Goal: Task Accomplishment & Management: Manage account settings

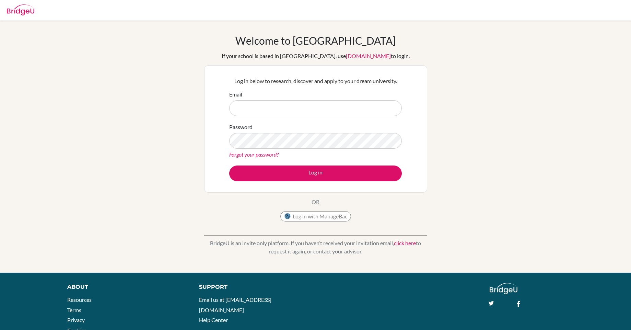
type input "[PERSON_NAME][EMAIL_ADDRESS][DOMAIN_NAME]"
click at [265, 155] on link "Forgot your password?" at bounding box center [253, 154] width 49 height 7
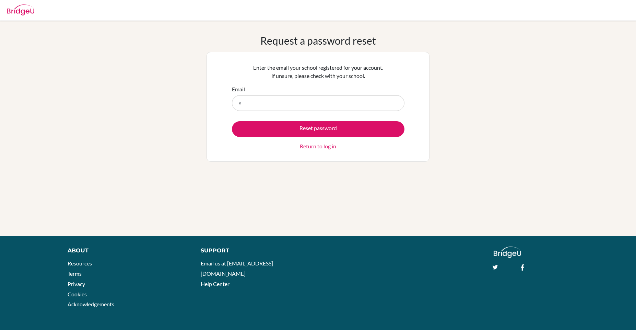
type input "[PERSON_NAME][EMAIL_ADDRESS][DOMAIN_NAME]"
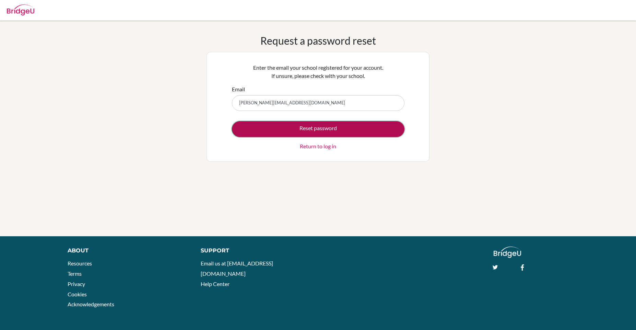
click at [285, 133] on button "Reset password" at bounding box center [318, 129] width 173 height 16
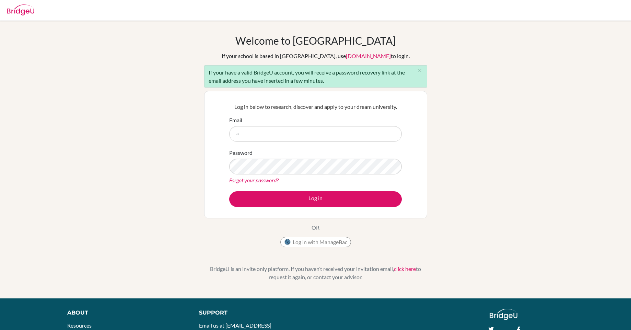
type input "[PERSON_NAME][EMAIL_ADDRESS][DOMAIN_NAME]"
click at [286, 208] on div "Log in below to research, discover and apply to your dream university. Email a.…" at bounding box center [315, 154] width 181 height 113
click at [293, 172] on div "Password Forgot your password?" at bounding box center [315, 167] width 173 height 36
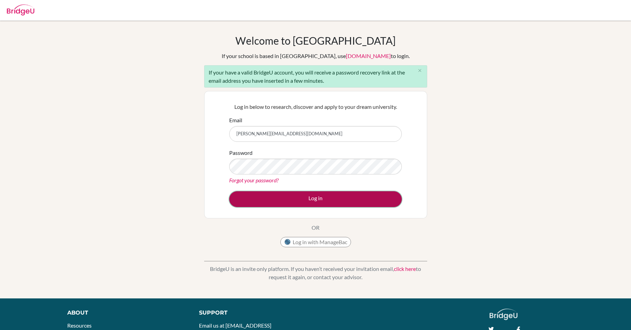
click at [327, 199] on button "Log in" at bounding box center [315, 199] width 173 height 16
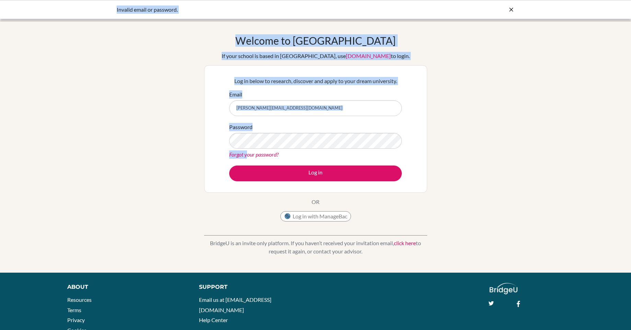
drag, startPoint x: 247, startPoint y: 158, endPoint x: 232, endPoint y: -6, distance: 164.1
click at [232, 0] on html "Invalid email or password. Your browser is not supported by BridgeU. Please use…" at bounding box center [315, 165] width 631 height 330
click at [444, 54] on div "Welcome to BridgeU If your school is based in China, use app.bridge-u.com.cn to…" at bounding box center [315, 146] width 631 height 224
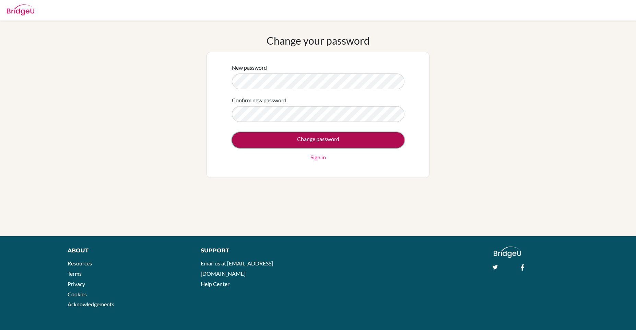
click at [306, 141] on input "Change password" at bounding box center [318, 140] width 173 height 16
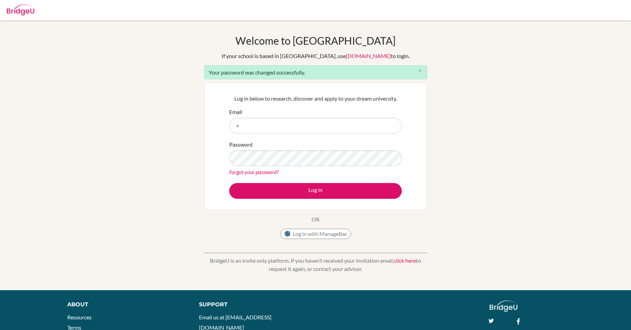
type input "[PERSON_NAME][EMAIL_ADDRESS][DOMAIN_NAME]"
click at [289, 166] on div "Password Forgot your password?" at bounding box center [315, 158] width 173 height 36
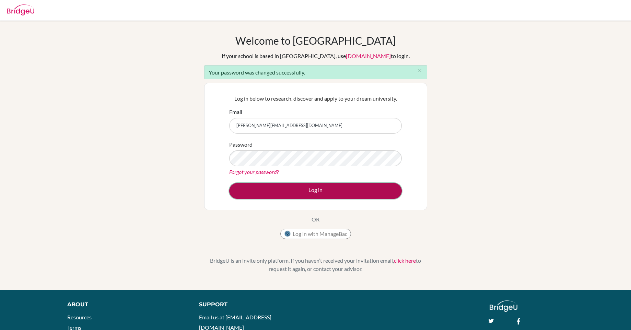
click at [281, 191] on button "Log in" at bounding box center [315, 191] width 173 height 16
